Goal: Information Seeking & Learning: Find contact information

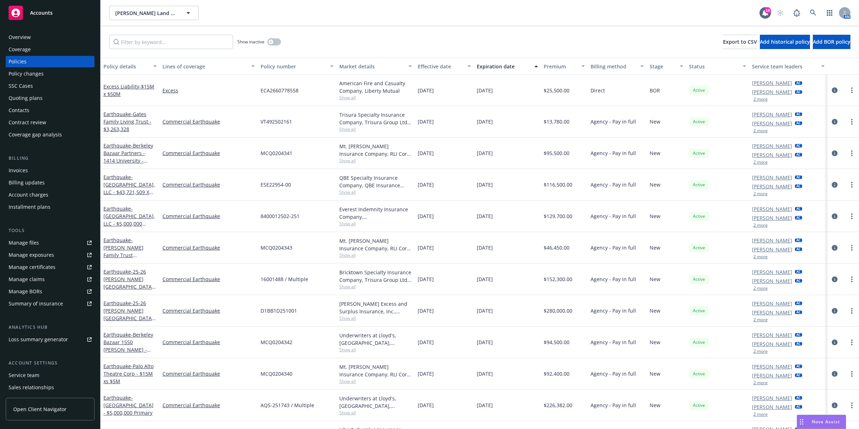
click at [832, 185] on icon "circleInformation" at bounding box center [835, 185] width 6 height 6
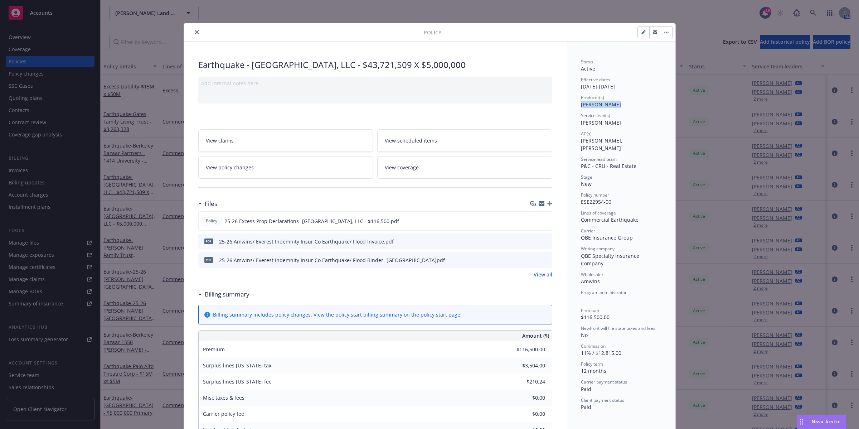
drag, startPoint x: 608, startPoint y: 106, endPoint x: 578, endPoint y: 106, distance: 30.1
click at [581, 106] on div "Producer(s) [PERSON_NAME]" at bounding box center [621, 101] width 80 height 14
click at [188, 32] on div at bounding box center [305, 32] width 237 height 9
click at [195, 31] on icon "close" at bounding box center [197, 32] width 4 height 4
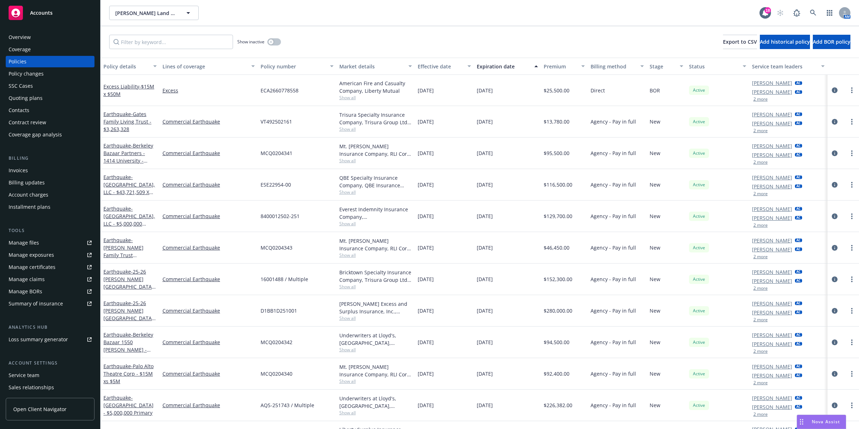
click at [22, 39] on div "Overview" at bounding box center [20, 36] width 22 height 11
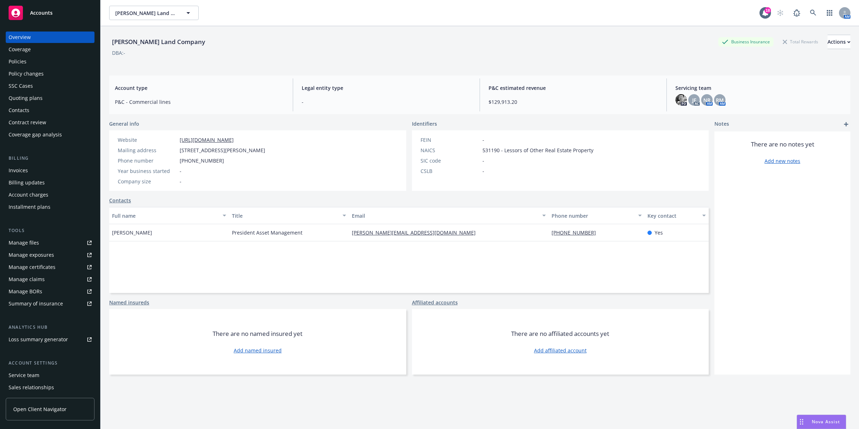
click at [699, 85] on span "Servicing team" at bounding box center [759, 88] width 169 height 8
click at [739, 92] on div "Servicing team PD JF AC NR AM RM AM" at bounding box center [760, 94] width 181 height 33
click at [20, 62] on div "Policies" at bounding box center [18, 61] width 18 height 11
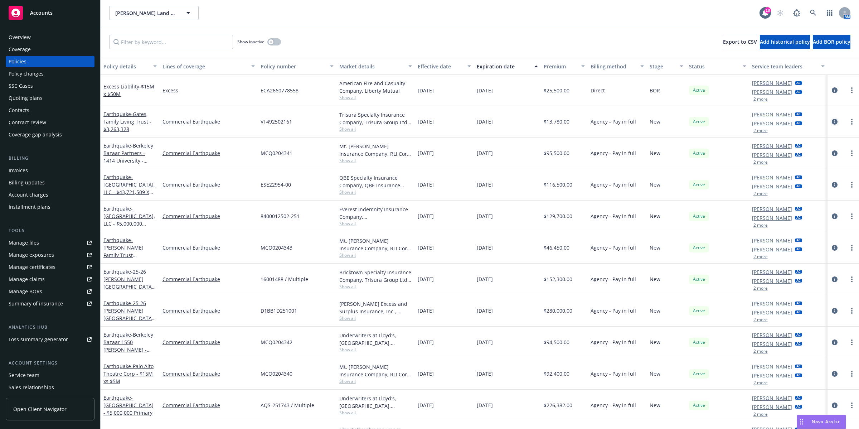
click at [832, 119] on icon "circleInformation" at bounding box center [835, 122] width 6 height 6
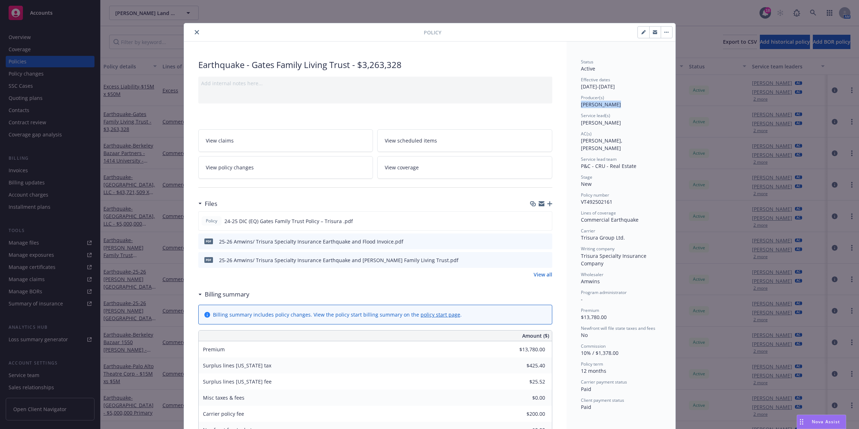
drag, startPoint x: 607, startPoint y: 103, endPoint x: 575, endPoint y: 107, distance: 32.4
copy span "[PERSON_NAME]"
